Goal: Task Accomplishment & Management: Complete application form

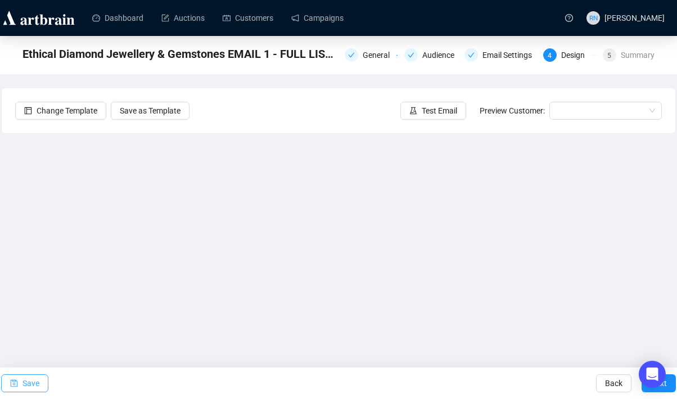
click at [35, 379] on span "Save" at bounding box center [31, 384] width 17 height 32
click at [27, 384] on span "Save" at bounding box center [31, 384] width 17 height 32
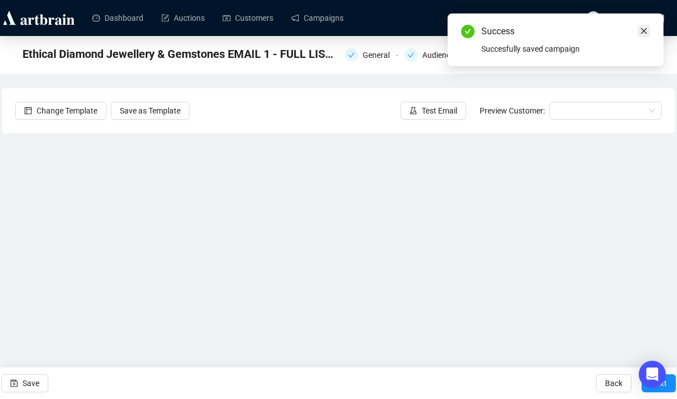
click at [645, 33] on icon "close" at bounding box center [644, 31] width 8 height 8
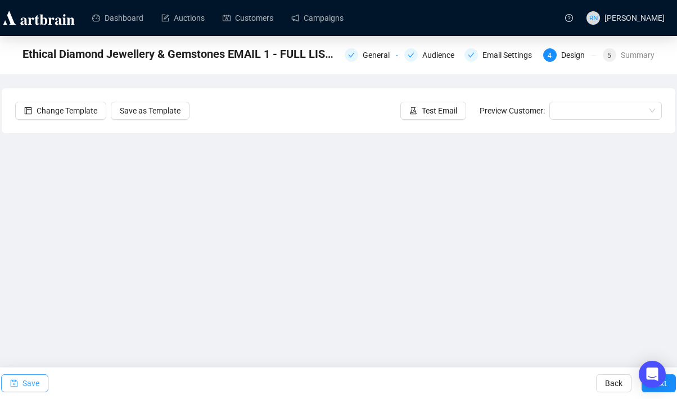
click at [32, 381] on span "Save" at bounding box center [31, 384] width 17 height 32
click at [33, 377] on span "Save" at bounding box center [31, 384] width 17 height 32
click at [29, 390] on span "Save" at bounding box center [31, 384] width 17 height 32
click at [34, 385] on span "Save" at bounding box center [31, 384] width 17 height 32
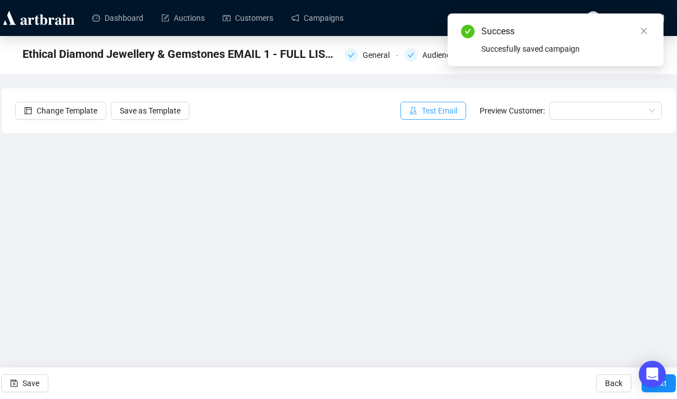
click at [440, 106] on span "Test Email" at bounding box center [439, 111] width 35 height 12
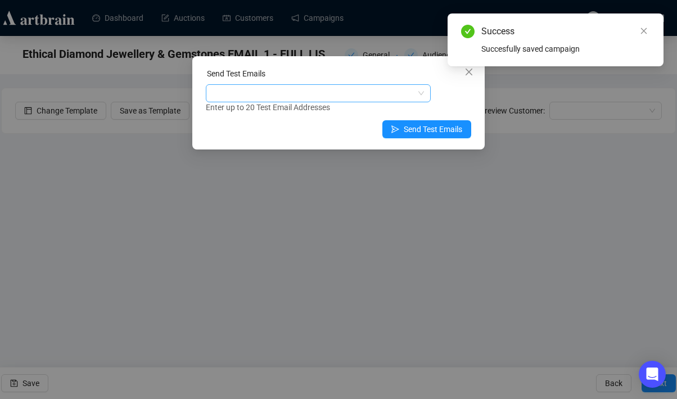
click at [307, 97] on div at bounding box center [312, 94] width 209 height 16
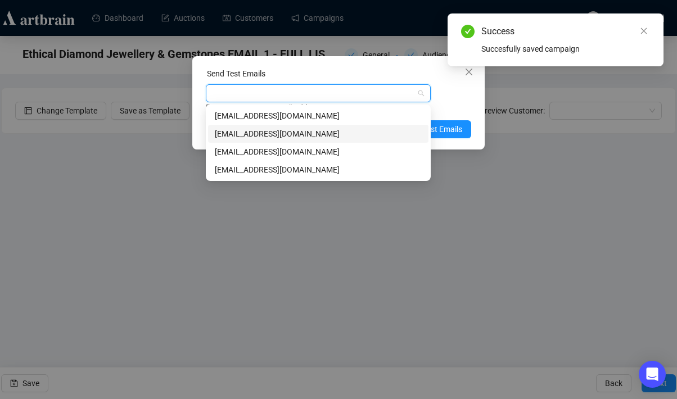
click at [307, 129] on div "[EMAIL_ADDRESS][DOMAIN_NAME]" at bounding box center [318, 134] width 207 height 12
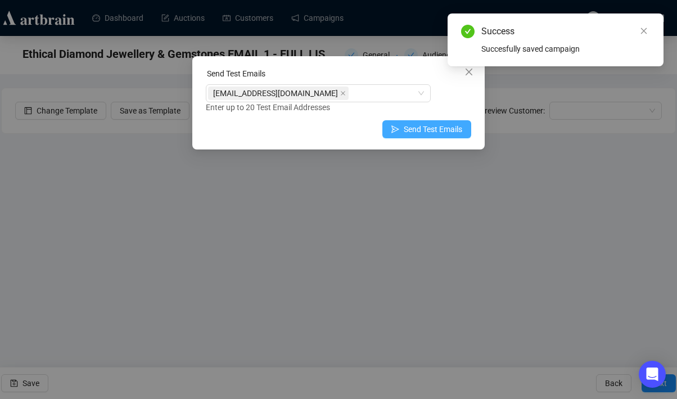
click at [458, 134] on span "Send Test Emails" at bounding box center [433, 129] width 59 height 12
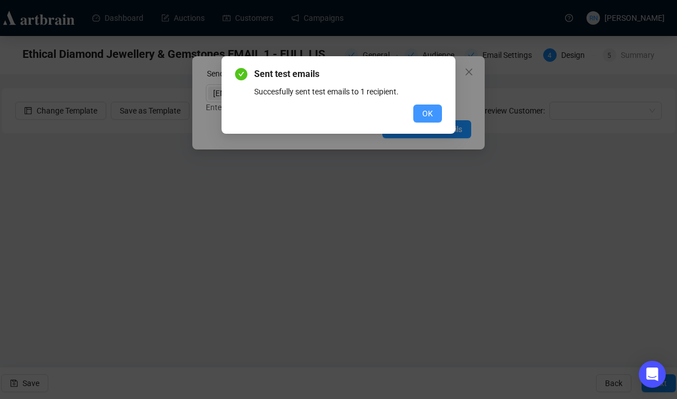
click at [424, 114] on span "OK" at bounding box center [428, 113] width 11 height 12
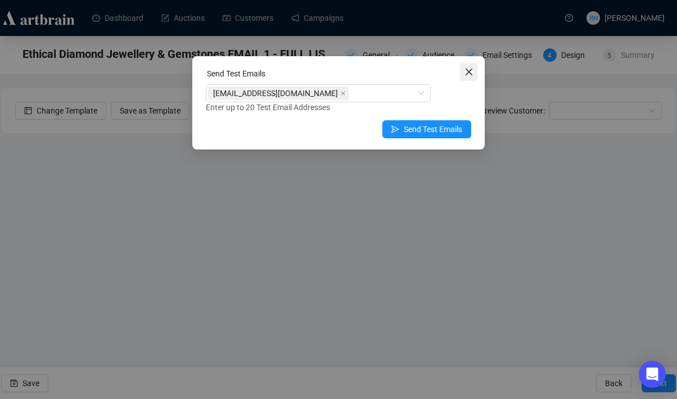
click at [471, 71] on icon "close" at bounding box center [469, 72] width 9 height 9
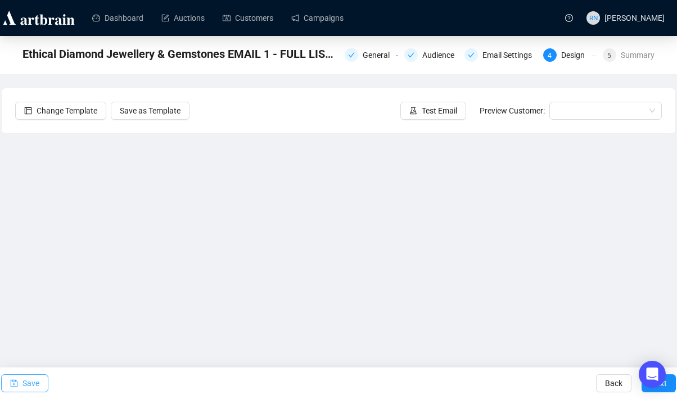
click at [38, 384] on span "Save" at bounding box center [31, 384] width 17 height 32
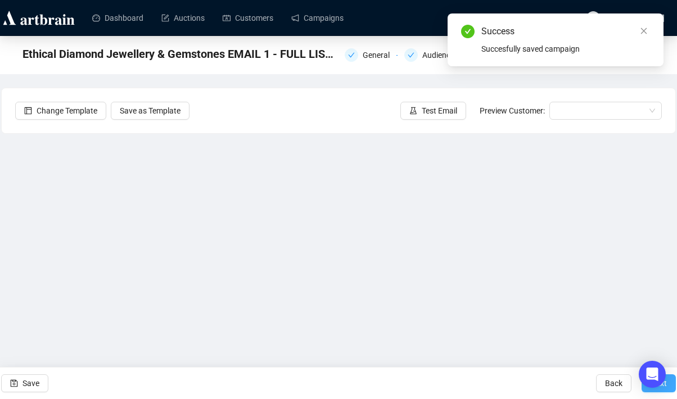
click at [648, 390] on button "Next" at bounding box center [659, 384] width 34 height 18
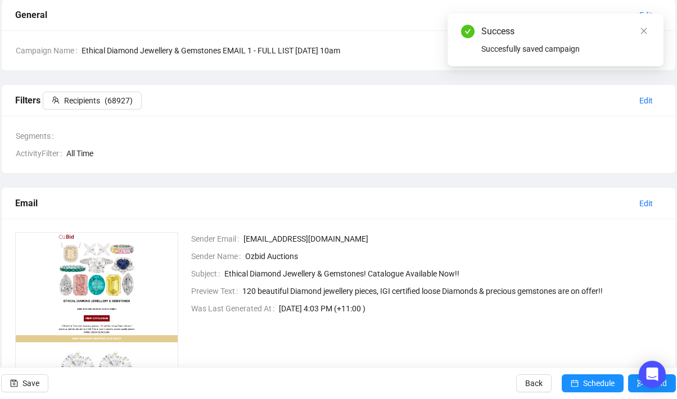
scroll to position [90, 0]
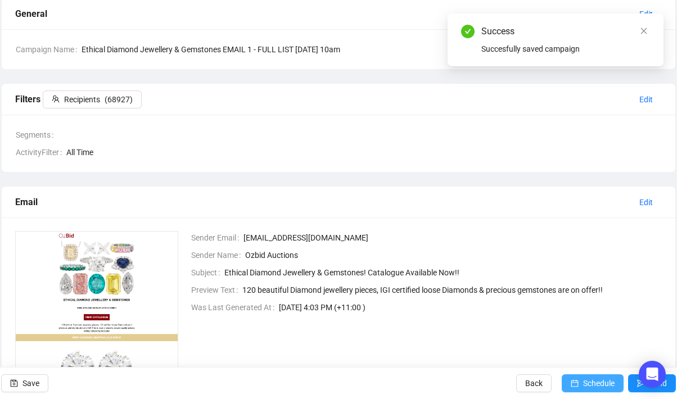
click at [576, 381] on button "Schedule" at bounding box center [593, 384] width 62 height 18
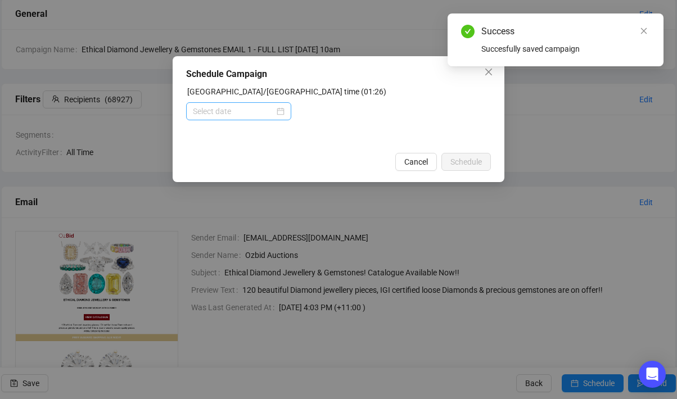
click at [281, 112] on div at bounding box center [239, 111] width 92 height 12
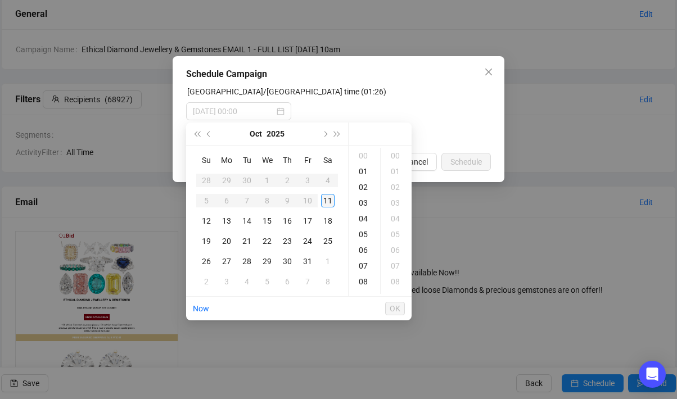
click at [328, 204] on div "11" at bounding box center [328, 201] width 14 height 14
click at [365, 271] on div "10" at bounding box center [364, 271] width 27 height 16
click at [397, 154] on div "00" at bounding box center [396, 156] width 27 height 16
type input "[DATE] 10:00"
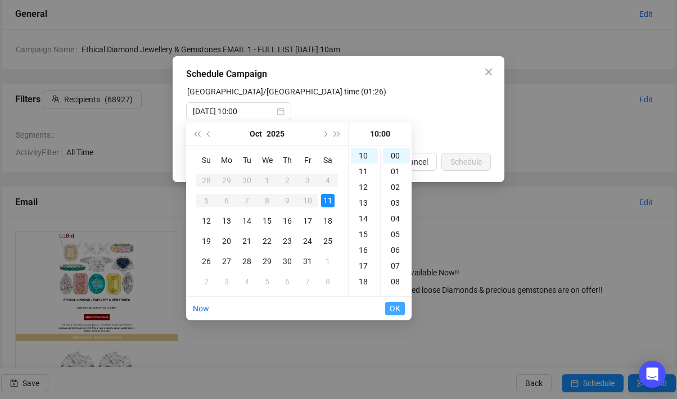
click at [396, 311] on span "OK" at bounding box center [395, 308] width 11 height 21
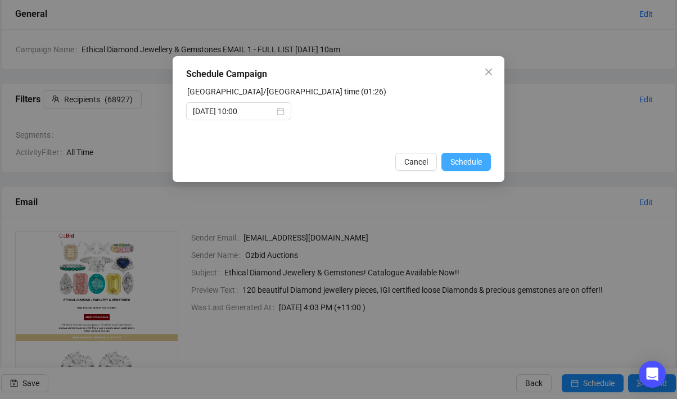
click at [469, 158] on span "Schedule" at bounding box center [467, 162] width 32 height 12
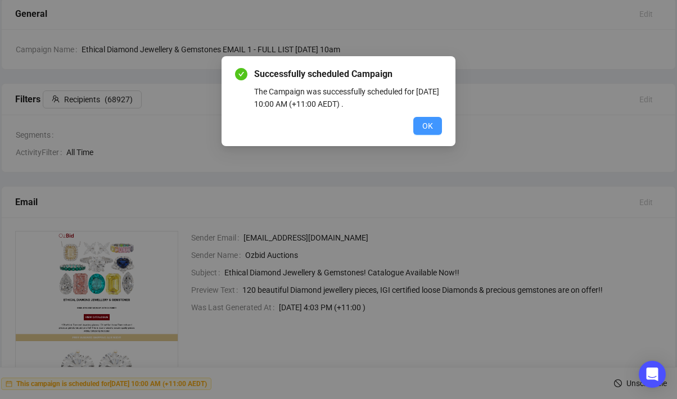
click at [425, 126] on span "OK" at bounding box center [428, 126] width 11 height 12
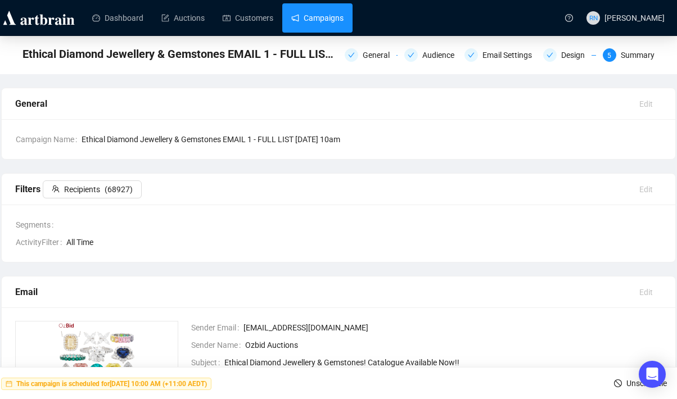
click at [325, 21] on link "Campaigns" at bounding box center [317, 17] width 52 height 29
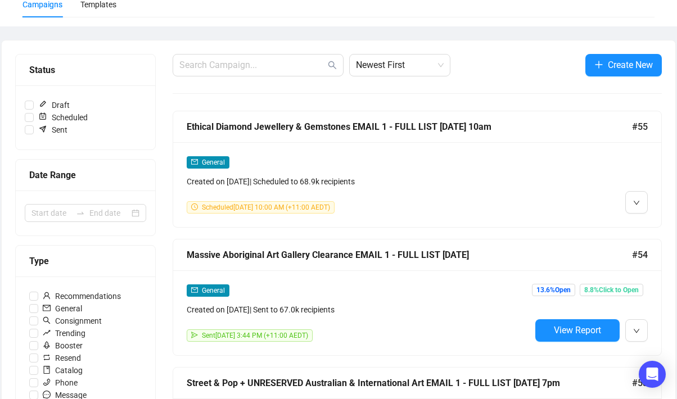
scroll to position [93, 0]
